Goal: Communication & Community: Ask a question

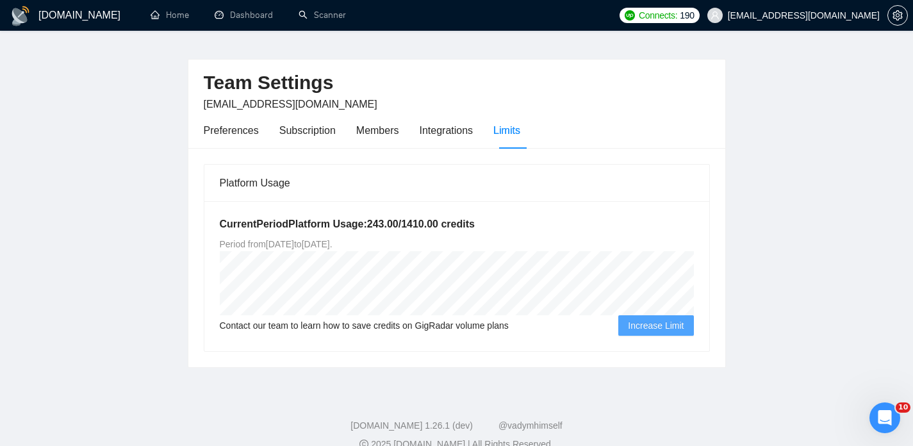
scroll to position [45, 0]
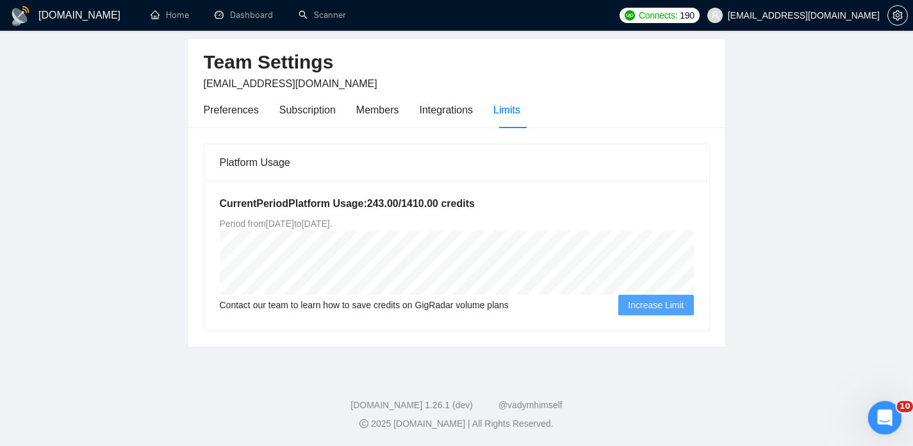
click at [871, 422] on div "Open Intercom Messenger" at bounding box center [883, 416] width 42 height 42
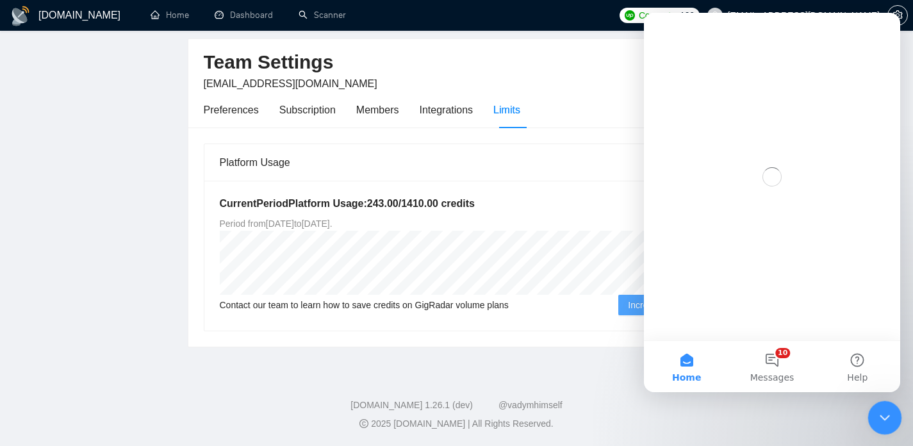
scroll to position [0, 0]
click at [787, 358] on button "10 Messages" at bounding box center [771, 366] width 85 height 51
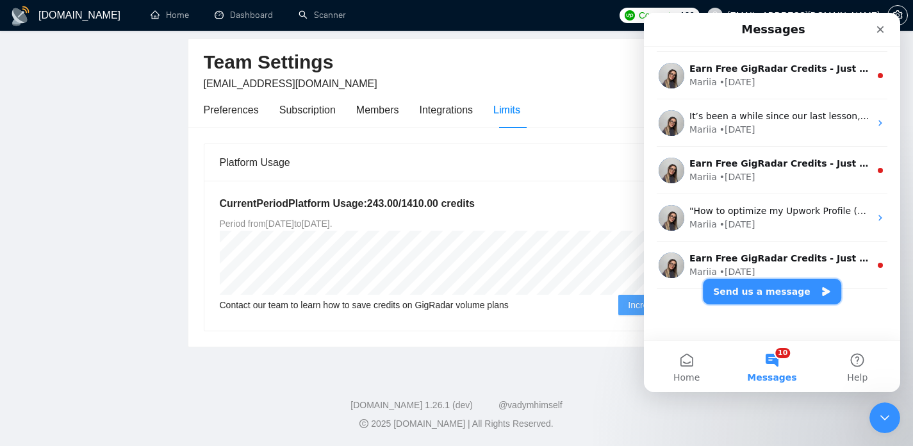
click at [747, 283] on button "Send us a message" at bounding box center [772, 292] width 138 height 26
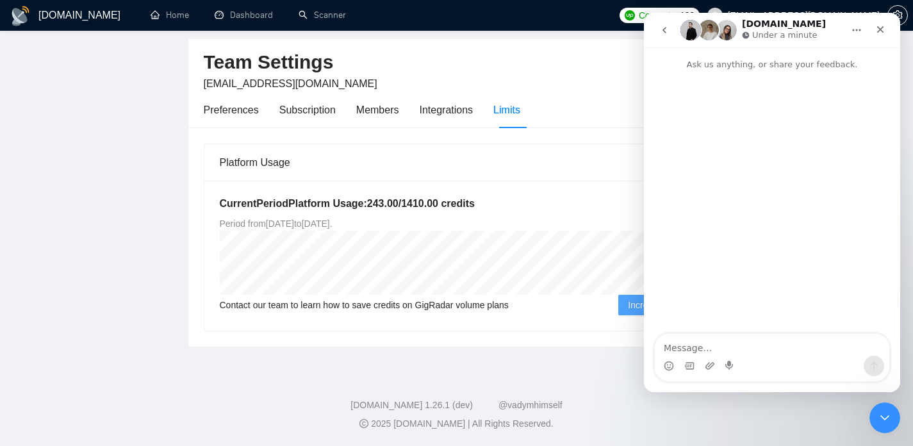
scroll to position [180, 0]
click at [693, 342] on textarea "Message…" at bounding box center [772, 345] width 235 height 22
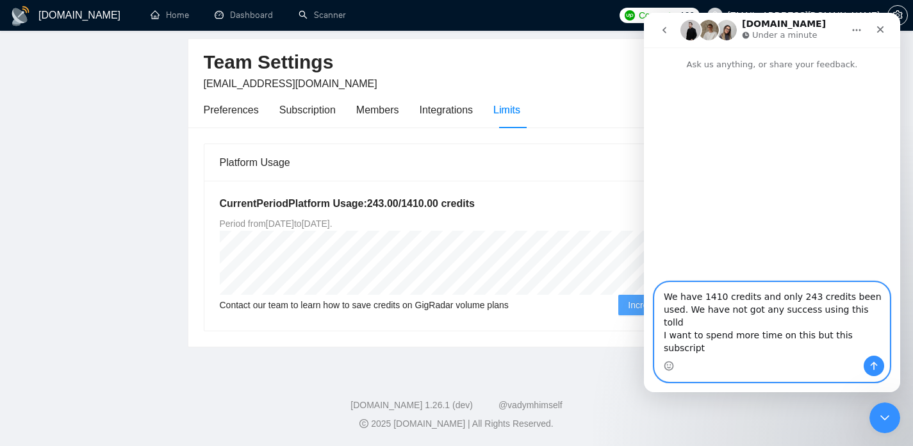
drag, startPoint x: 689, startPoint y: 337, endPoint x: 808, endPoint y: 359, distance: 121.2
click at [808, 359] on div "We have 1410 credits and only 243 credits been used. We have not got any succes…" at bounding box center [772, 332] width 235 height 99
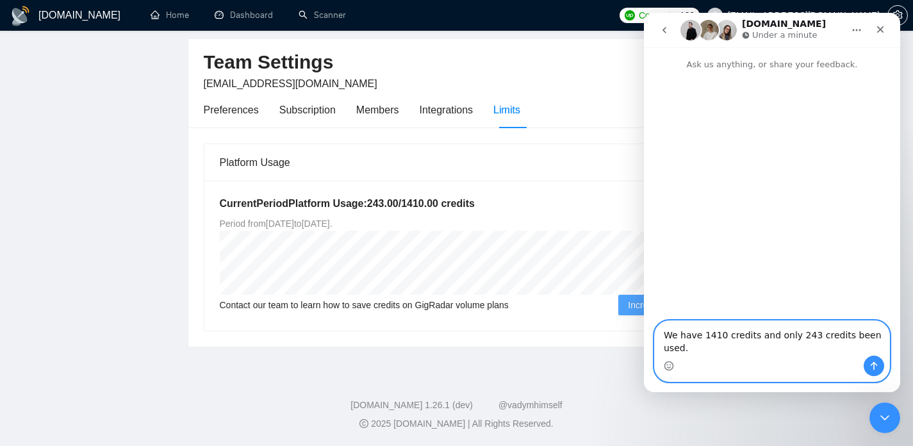
paste textarea "I've implemented all the changes you suggested previously, but unfortunately, w…"
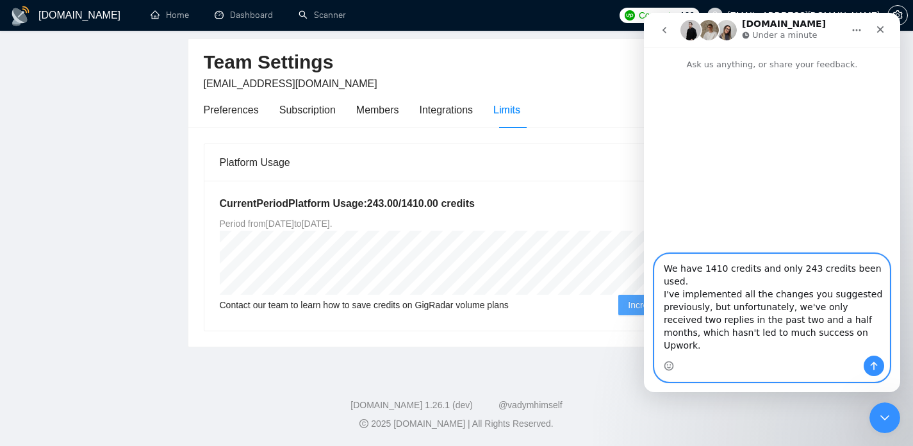
scroll to position [97, 0]
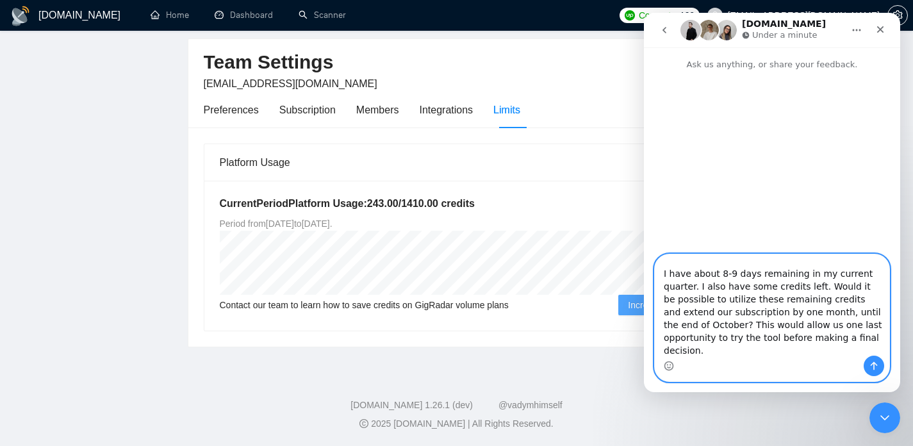
type textarea "We have 1410 credits and only 243 credits been used. I've implemented all the c…"
click at [876, 366] on icon "Send a message…" at bounding box center [874, 366] width 10 height 10
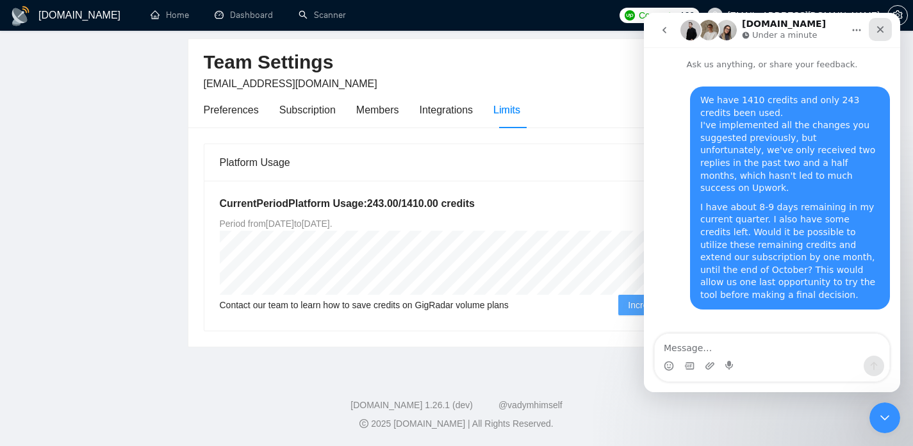
scroll to position [13, 0]
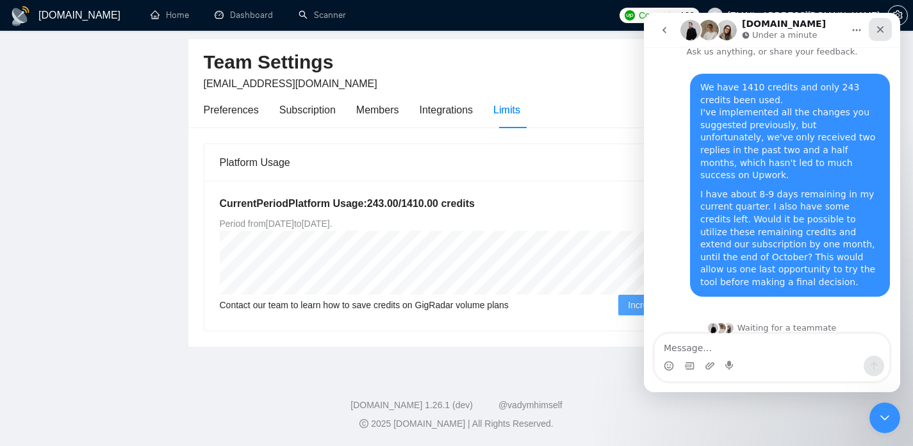
click at [887, 28] on div "Close" at bounding box center [880, 29] width 23 height 23
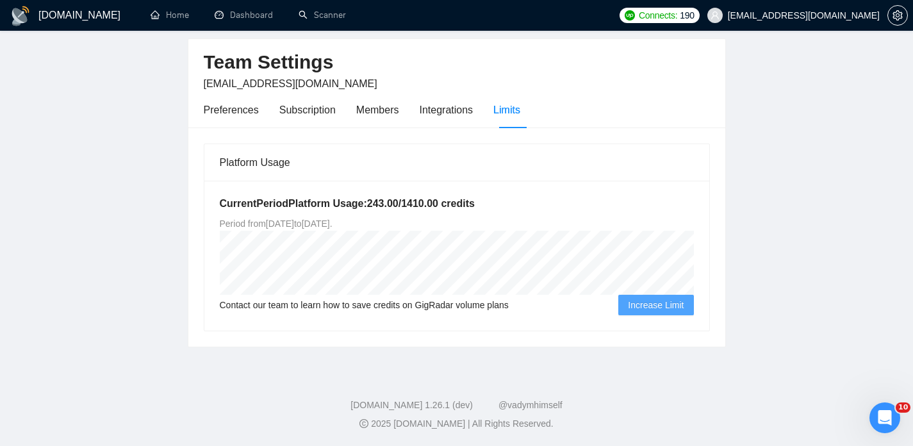
click at [111, 111] on main "Team Settings [EMAIL_ADDRESS][DOMAIN_NAME] Preferences Subscription Members Int…" at bounding box center [457, 176] width 872 height 341
click at [161, 10] on link "Home" at bounding box center [170, 15] width 38 height 11
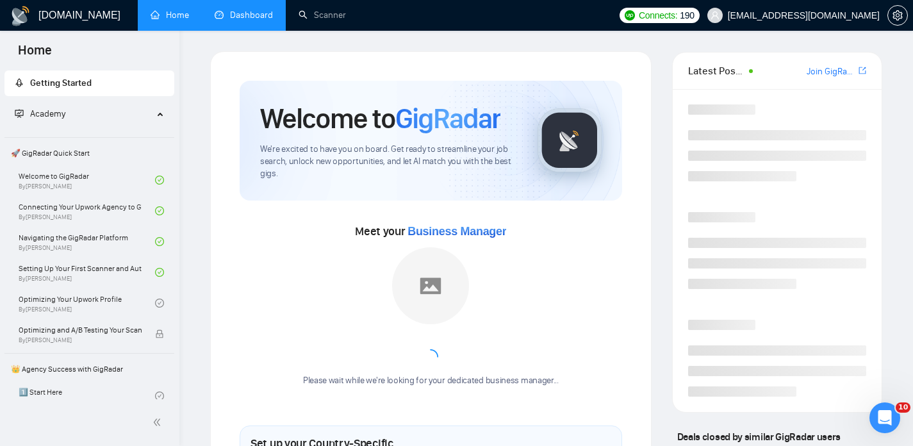
click at [249, 20] on link "Dashboard" at bounding box center [244, 15] width 58 height 11
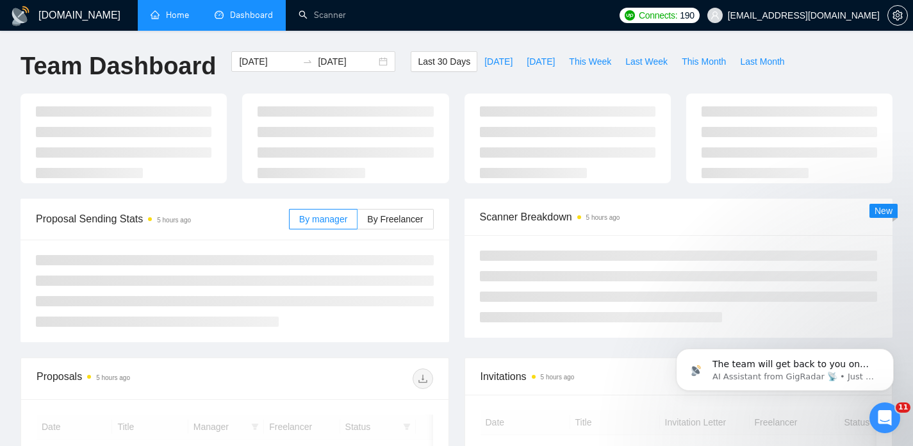
scroll to position [65, 0]
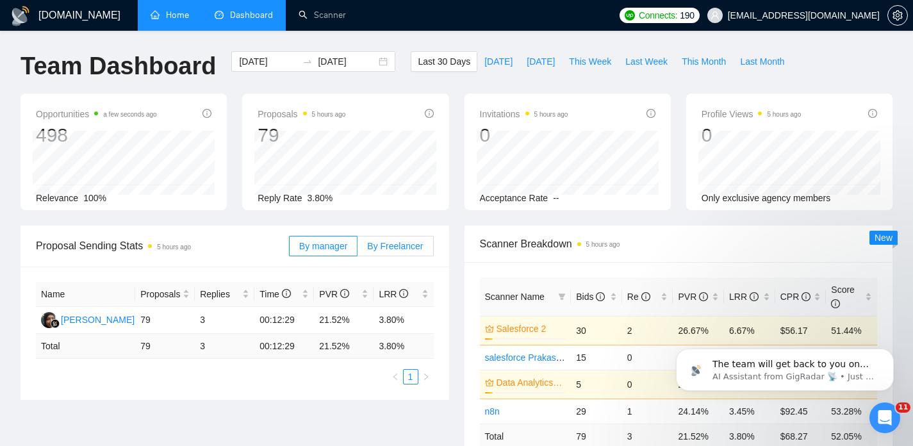
click at [395, 244] on span "By Freelancer" at bounding box center [395, 246] width 56 height 10
click at [358, 249] on input "By Freelancer" at bounding box center [358, 249] width 0 height 0
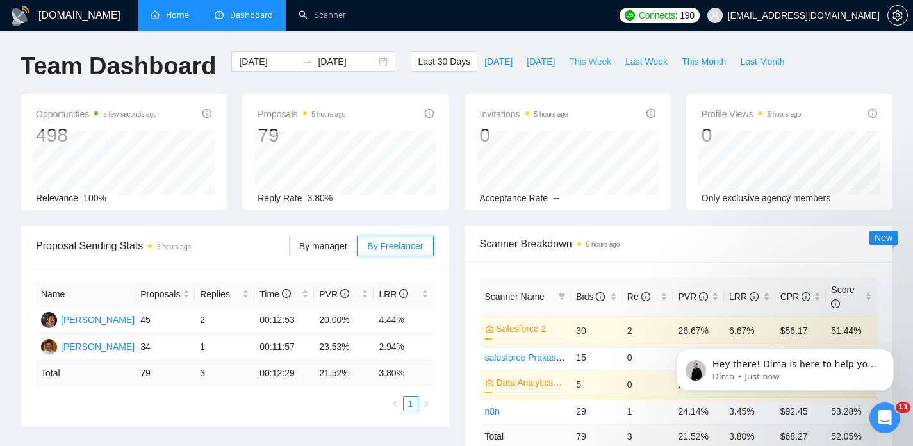
scroll to position [208, 0]
click at [856, 57] on div "Team Dashboard [DATE] [DATE] Last 30 Days [DATE] [DATE] This Week Last Week Thi…" at bounding box center [456, 72] width 887 height 42
click at [850, 54] on div "Team Dashboard [DATE] [DATE] Last 30 Days [DATE] [DATE] This Week Last Week Thi…" at bounding box center [456, 72] width 887 height 42
click at [839, 70] on div "Team Dashboard [DATE] [DATE] Last 30 Days [DATE] [DATE] This Week Last Week Thi…" at bounding box center [456, 72] width 887 height 42
